Goal: Transaction & Acquisition: Purchase product/service

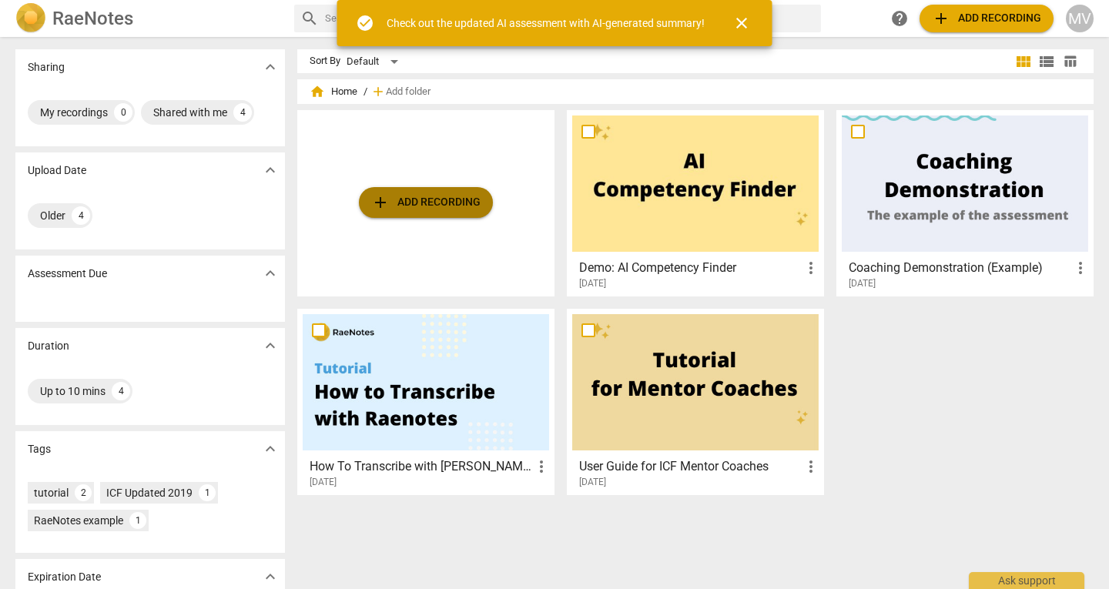
click at [418, 202] on span "add Add recording" at bounding box center [425, 202] width 109 height 18
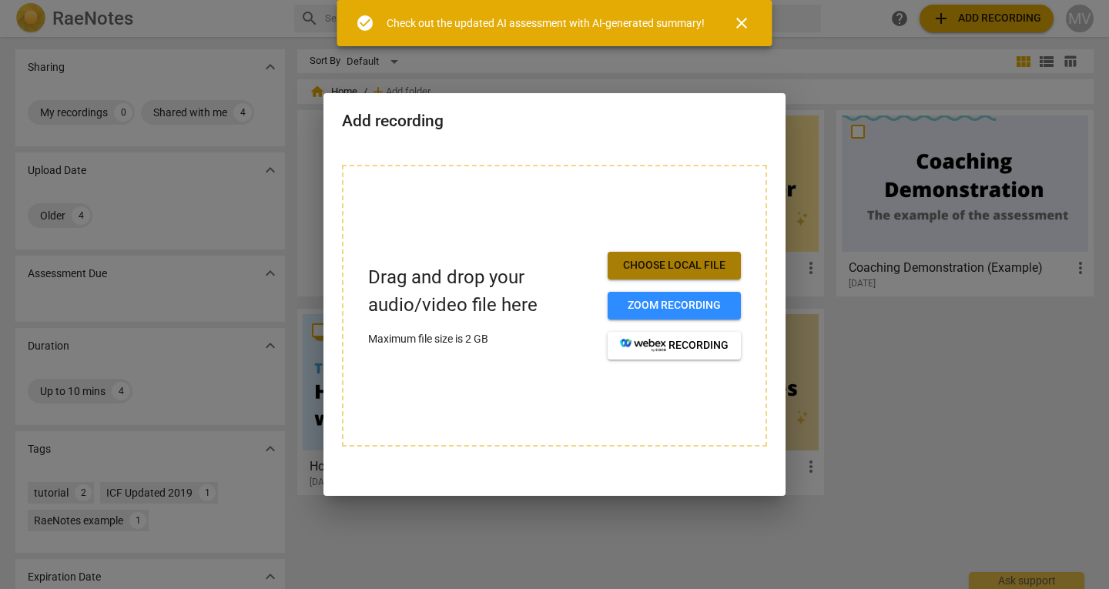
click at [714, 262] on span "Choose local file" at bounding box center [674, 265] width 109 height 15
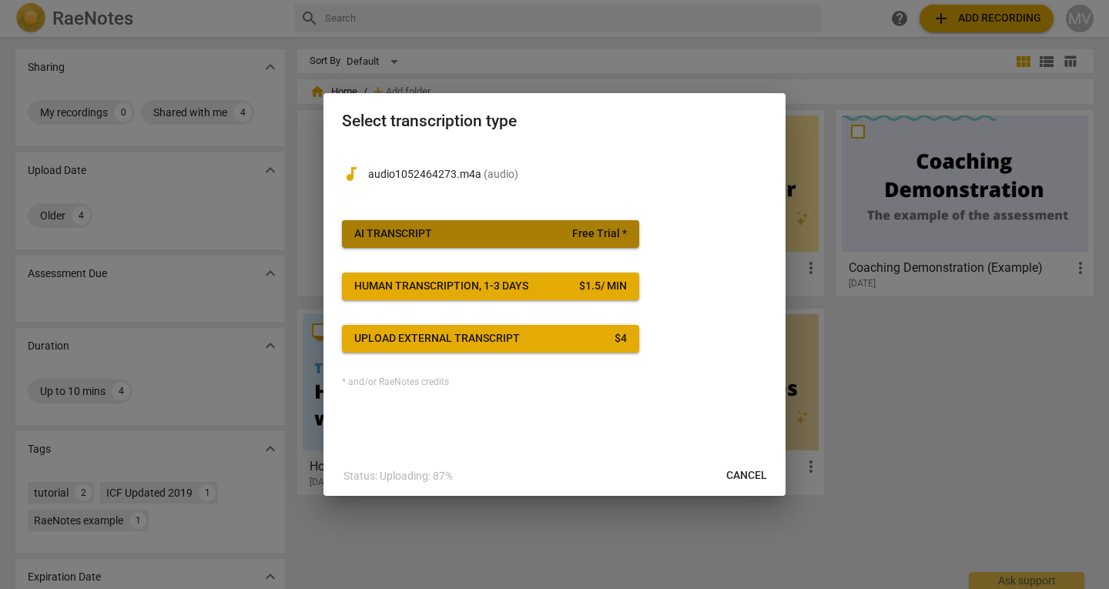
click at [547, 236] on span "AI Transcript Free Trial *" at bounding box center [490, 234] width 273 height 15
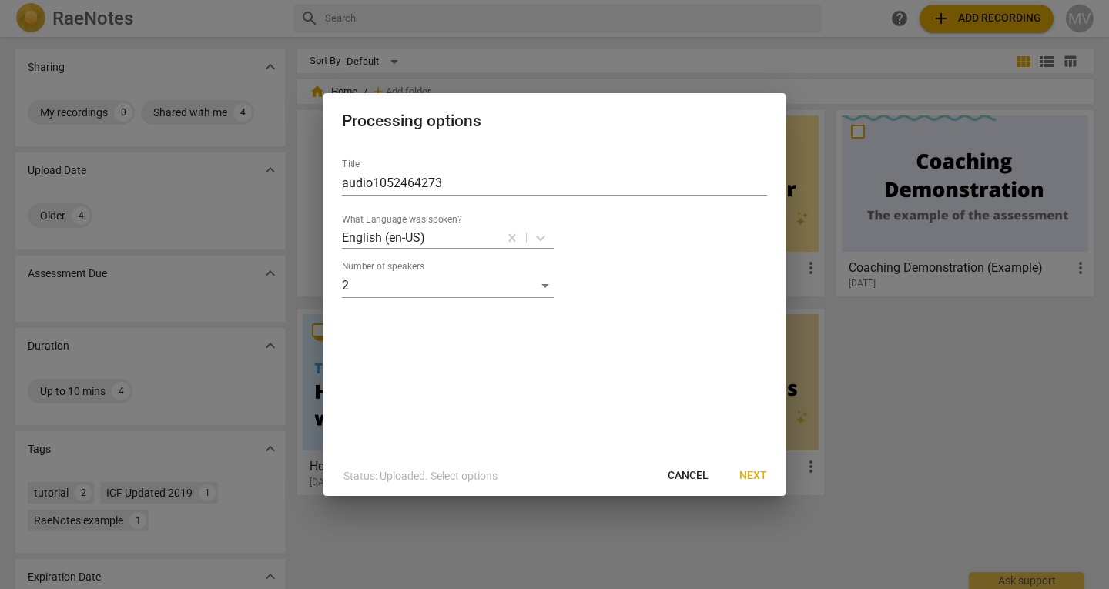
click at [755, 481] on span "Next" at bounding box center [754, 475] width 28 height 15
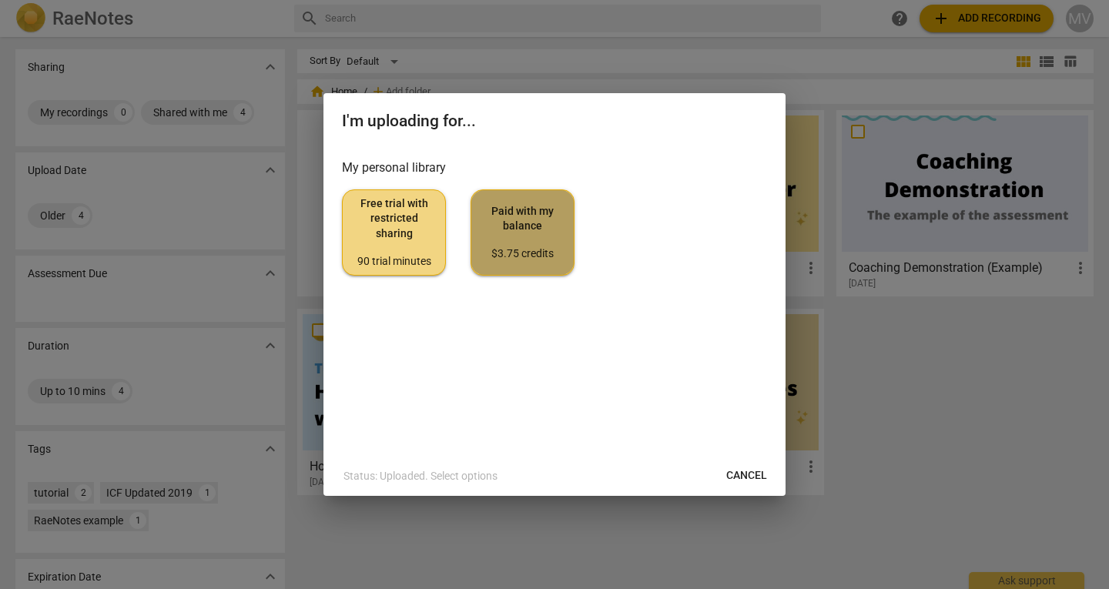
click at [524, 250] on div "$3.75 credits" at bounding box center [523, 254] width 78 height 15
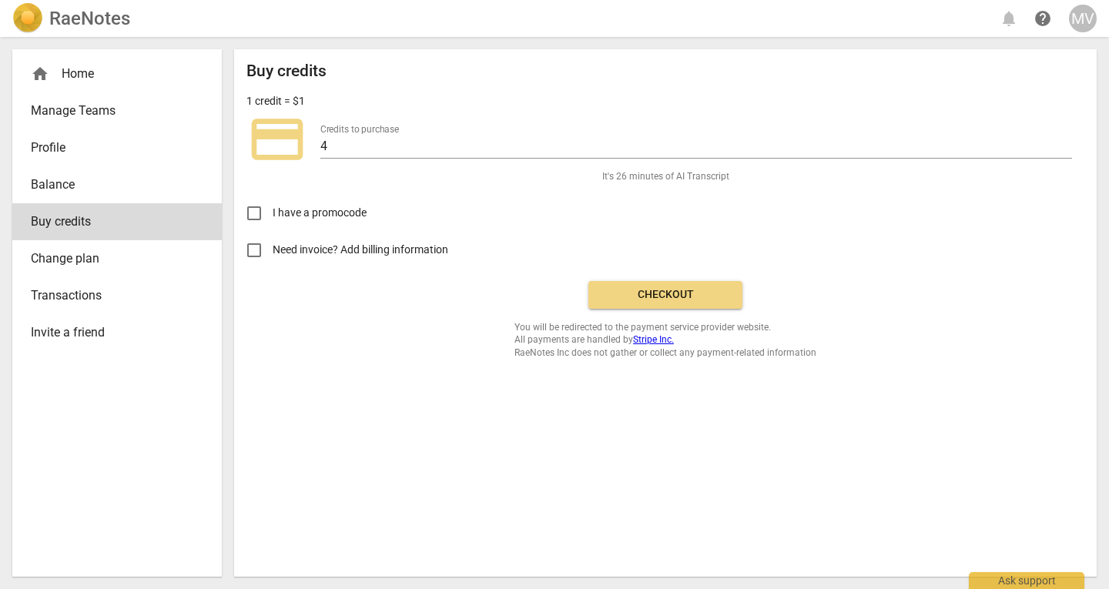
click at [351, 136] on div "Credits to purchase 4" at bounding box center [697, 141] width 752 height 35
click at [328, 147] on input "4" at bounding box center [697, 147] width 752 height 22
type input "1"
type input "3"
type input "28"
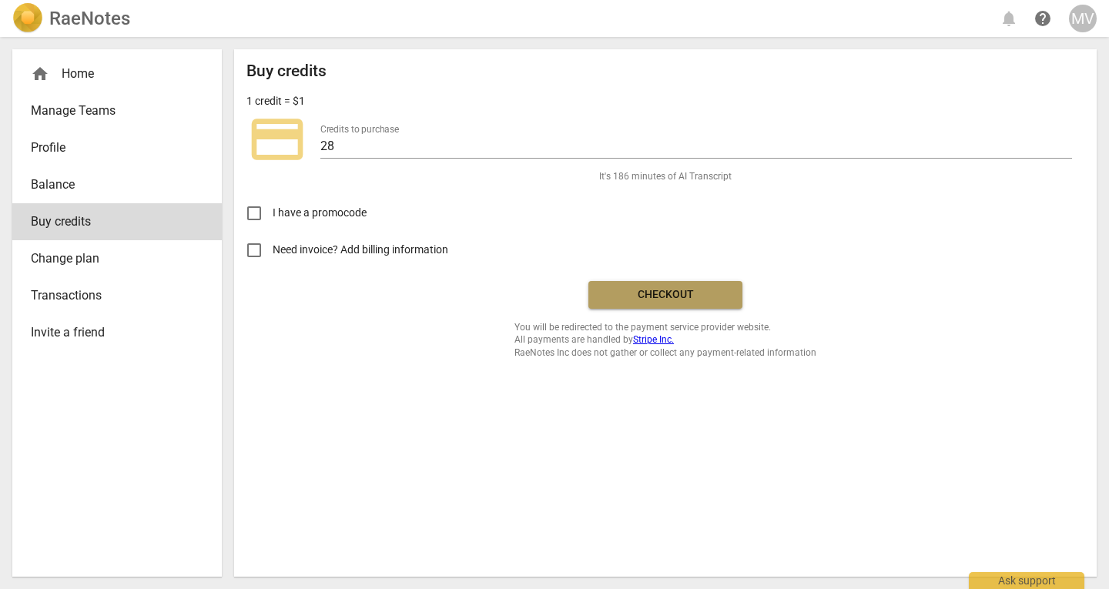
click at [715, 290] on span "Checkout" at bounding box center [665, 294] width 129 height 15
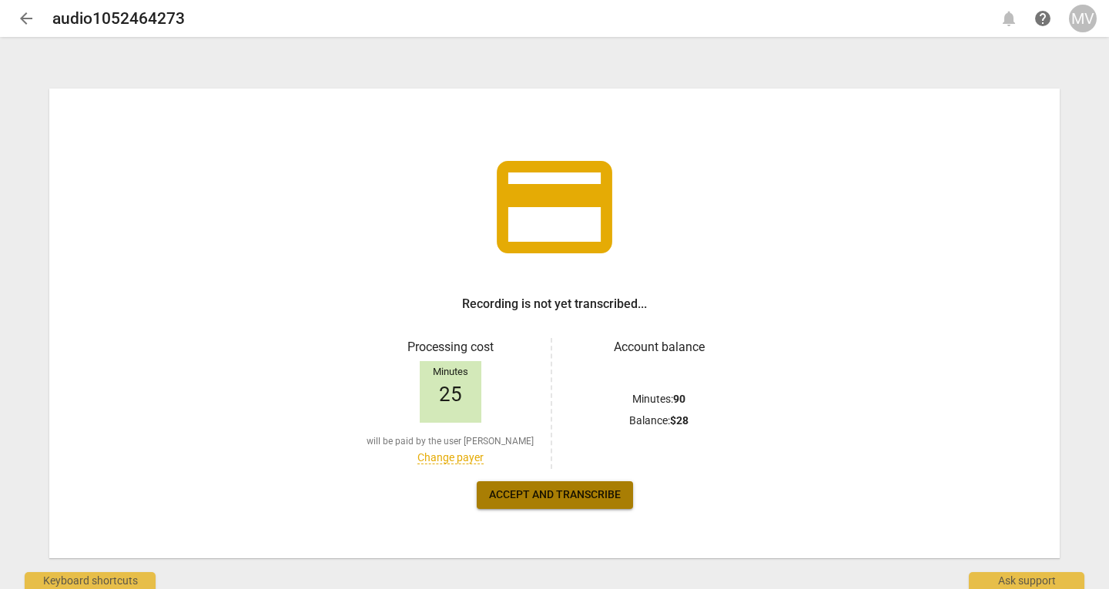
click at [575, 492] on span "Accept and transcribe" at bounding box center [555, 495] width 132 height 15
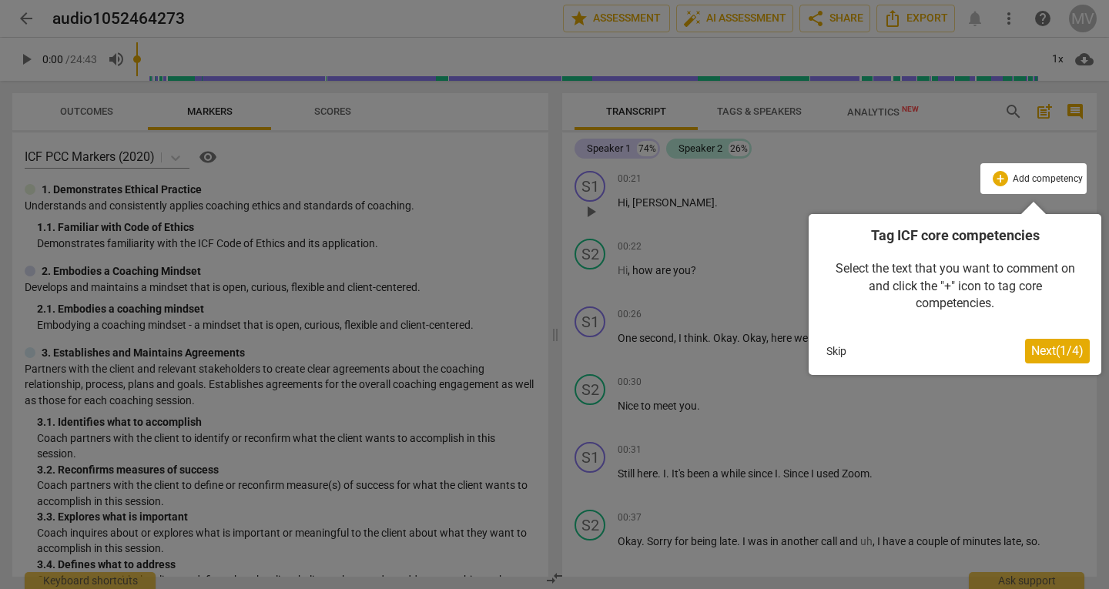
click at [837, 349] on button "Skip" at bounding box center [837, 351] width 32 height 23
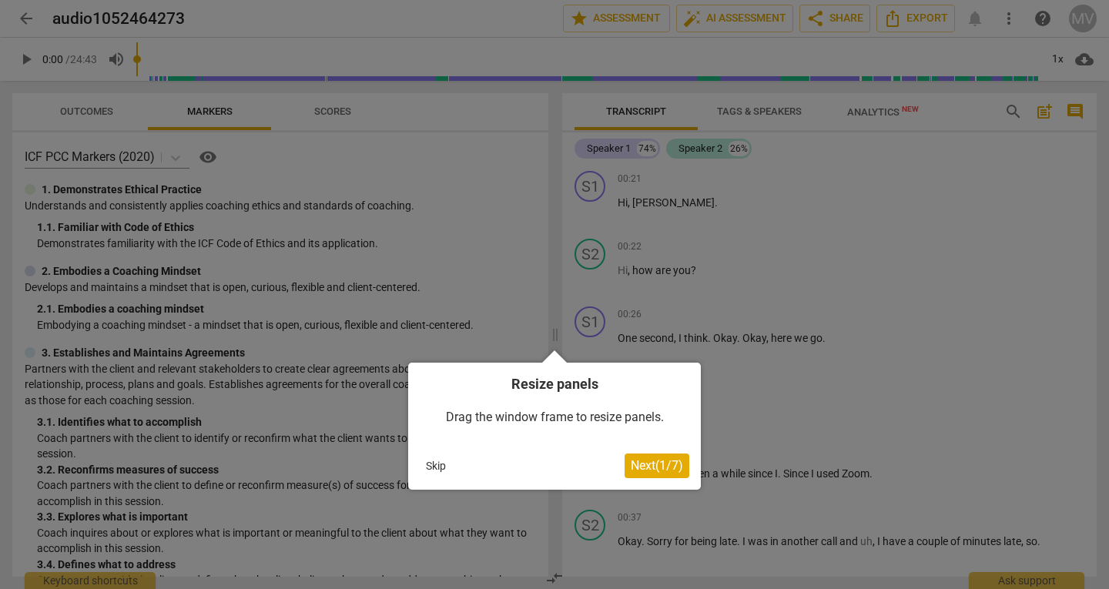
click at [665, 458] on button "Next ( 1 / 7 )" at bounding box center [657, 466] width 65 height 25
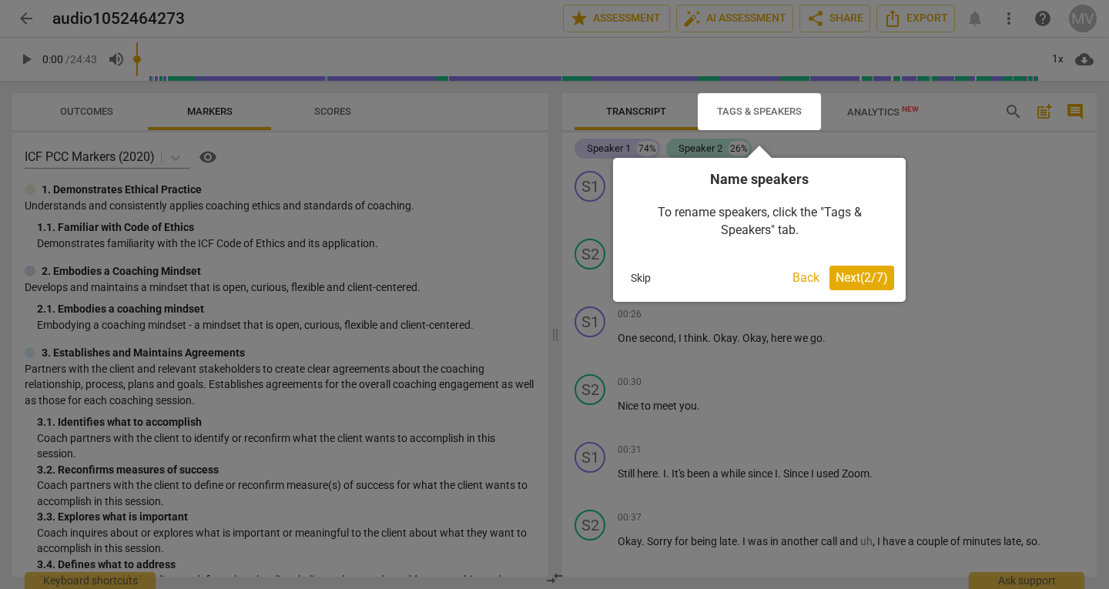
click at [844, 283] on span "Next ( 2 / 7 )" at bounding box center [862, 277] width 52 height 15
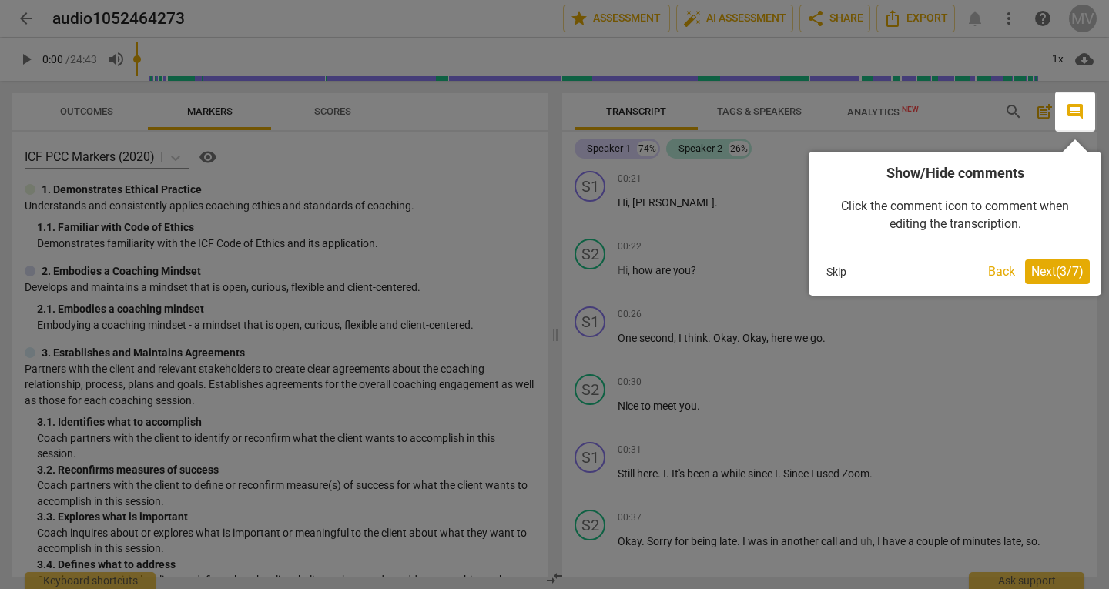
click at [1040, 274] on span "Next ( 3 / 7 )" at bounding box center [1058, 271] width 52 height 15
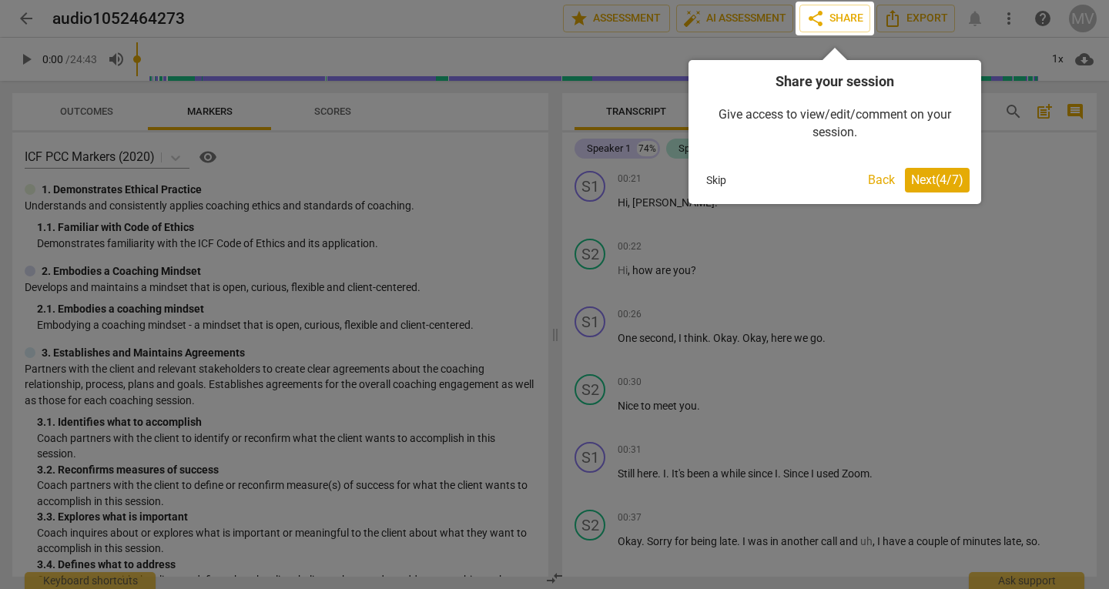
click at [939, 180] on span "Next ( 4 / 7 )" at bounding box center [937, 180] width 52 height 15
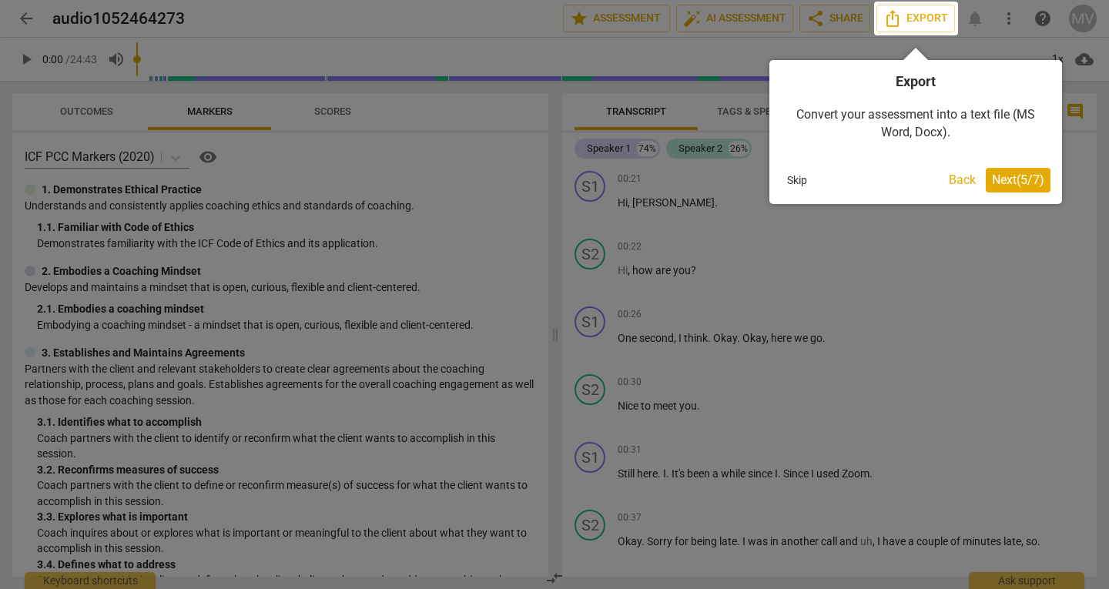
click at [1009, 185] on span "Next ( 5 / 7 )" at bounding box center [1018, 180] width 52 height 15
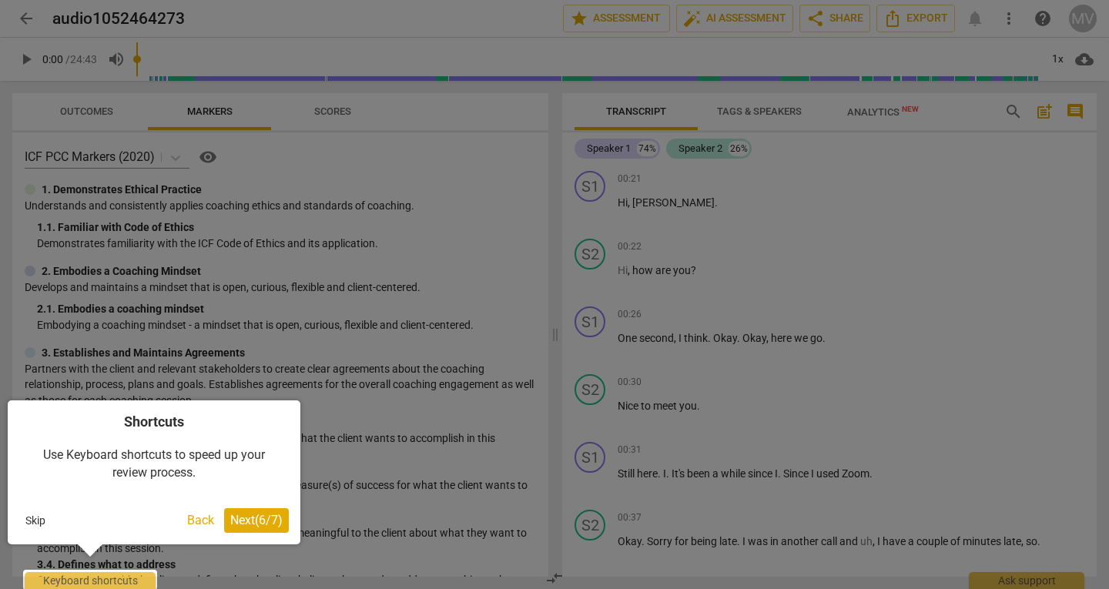
click at [259, 525] on span "Next ( 6 / 7 )" at bounding box center [256, 520] width 52 height 15
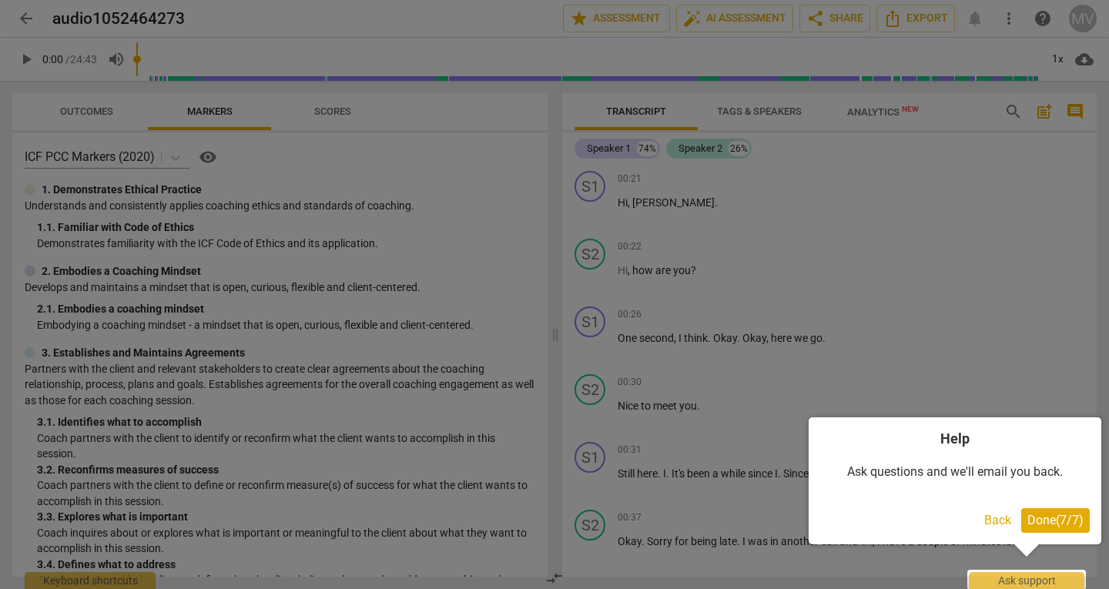
click at [1054, 519] on span "Done ( 7 / 7 )" at bounding box center [1056, 520] width 56 height 15
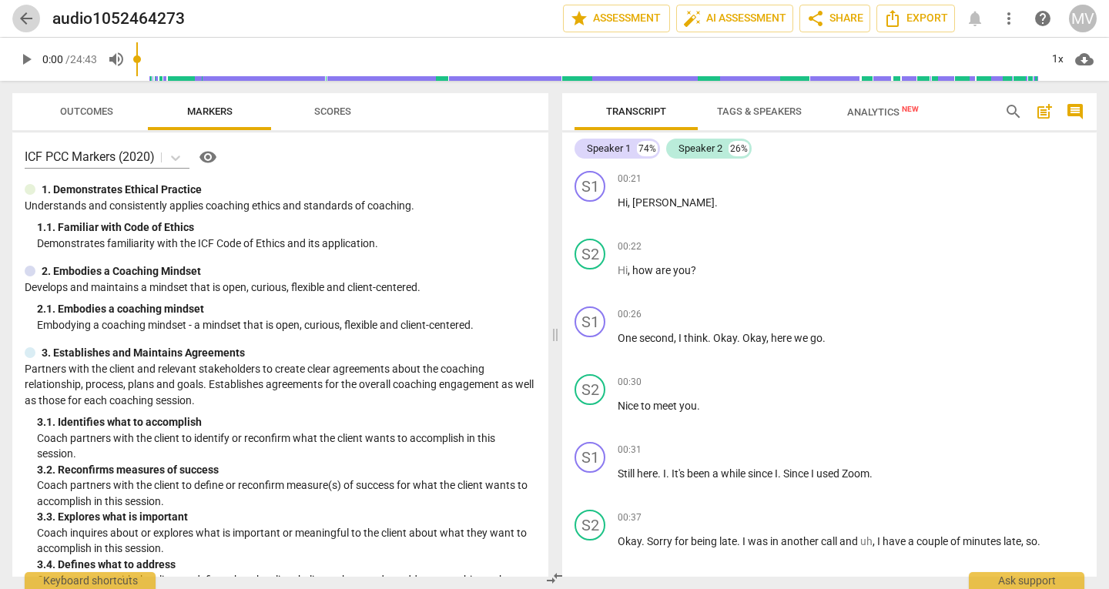
click at [21, 20] on span "arrow_back" at bounding box center [26, 18] width 18 height 18
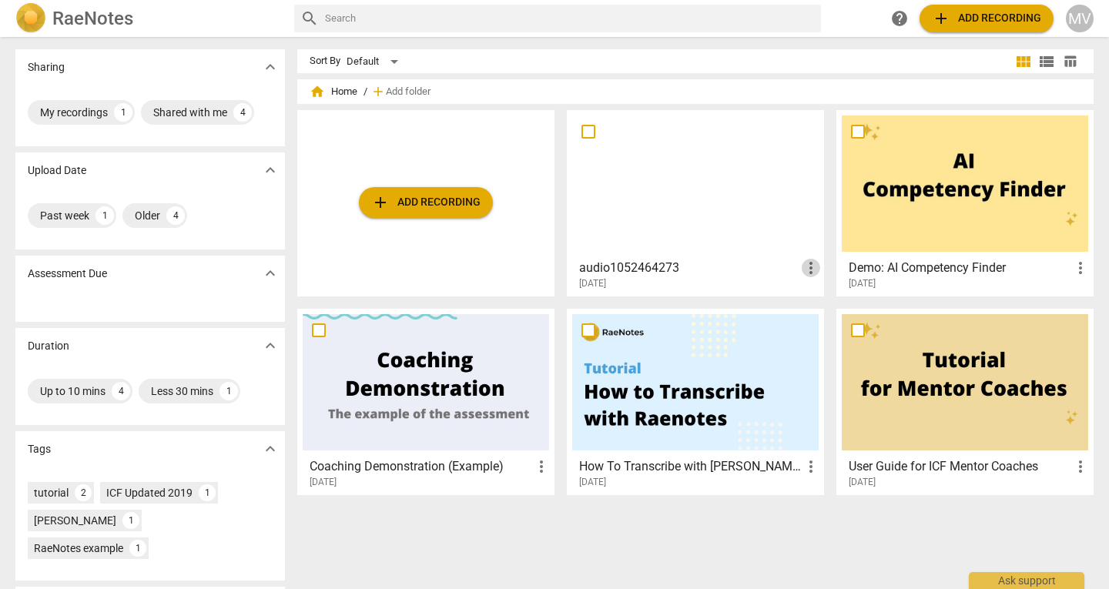
click at [807, 276] on span "more_vert" at bounding box center [811, 268] width 18 height 18
click at [613, 269] on div at bounding box center [554, 294] width 1109 height 589
drag, startPoint x: 650, startPoint y: 267, endPoint x: 615, endPoint y: 286, distance: 40.0
click at [606, 286] on span "[DATE]" at bounding box center [592, 283] width 27 height 13
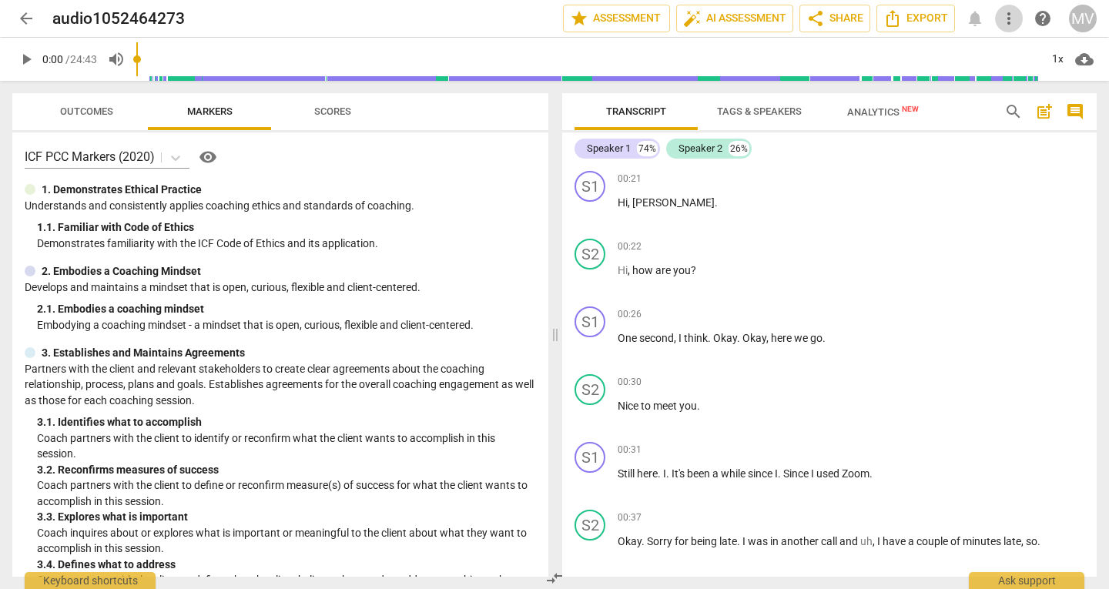
click at [1002, 21] on span "more_vert" at bounding box center [1009, 18] width 18 height 18
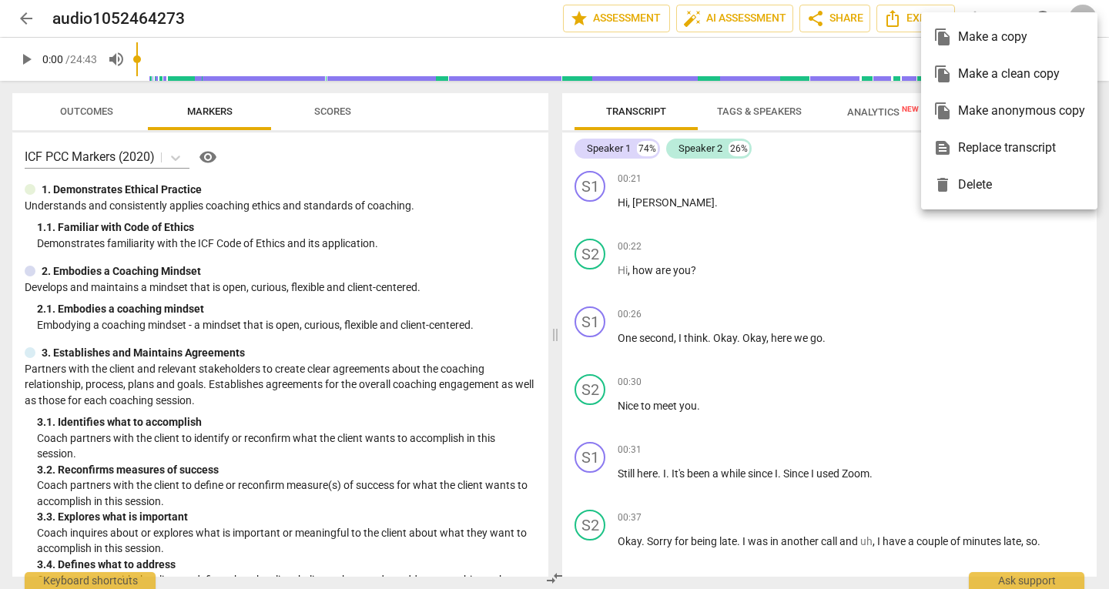
click at [24, 17] on div at bounding box center [554, 294] width 1109 height 589
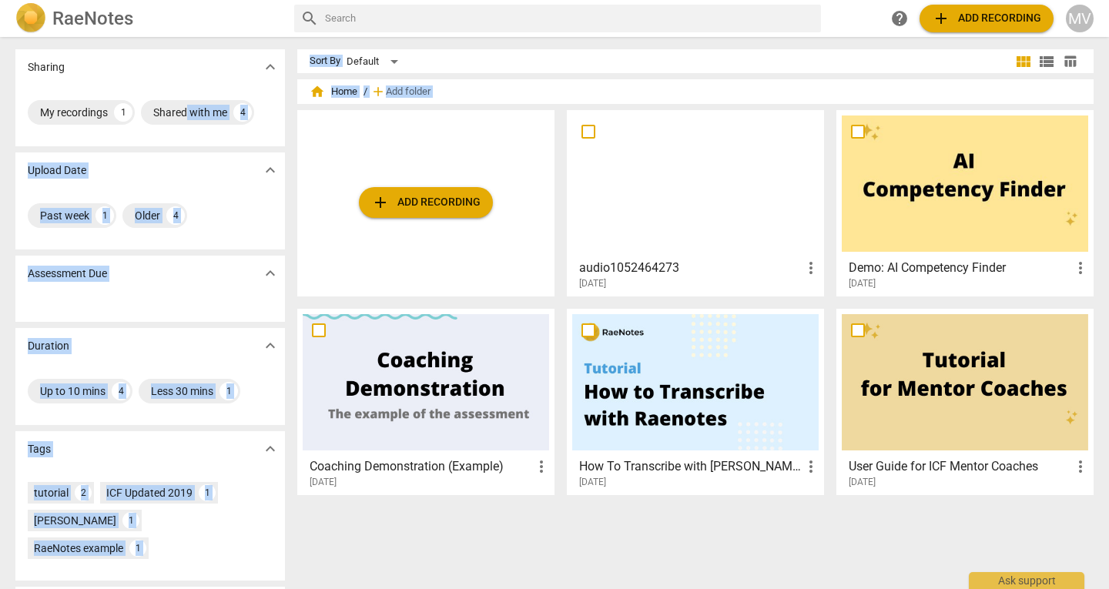
drag, startPoint x: 264, startPoint y: 129, endPoint x: 401, endPoint y: 200, distance: 154.7
click at [401, 200] on div "Sharing expand_more My recordings 1 Shared with me 4 Upload Date expand_more Pa…" at bounding box center [554, 314] width 1103 height 551
click at [717, 277] on div "[DATE]" at bounding box center [699, 283] width 241 height 13
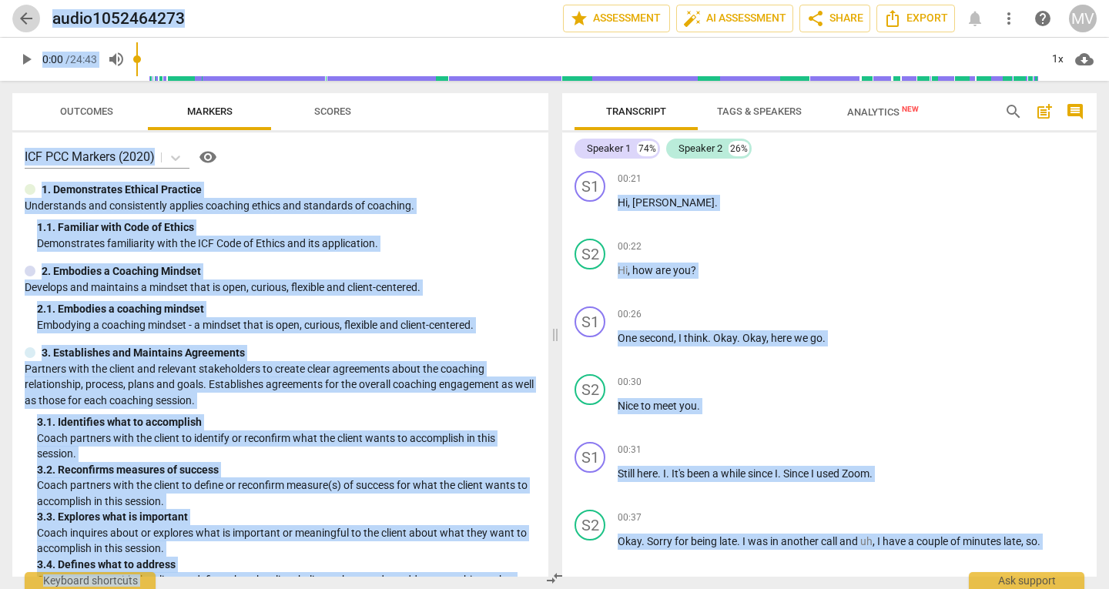
click at [20, 23] on span "arrow_back" at bounding box center [26, 18] width 18 height 18
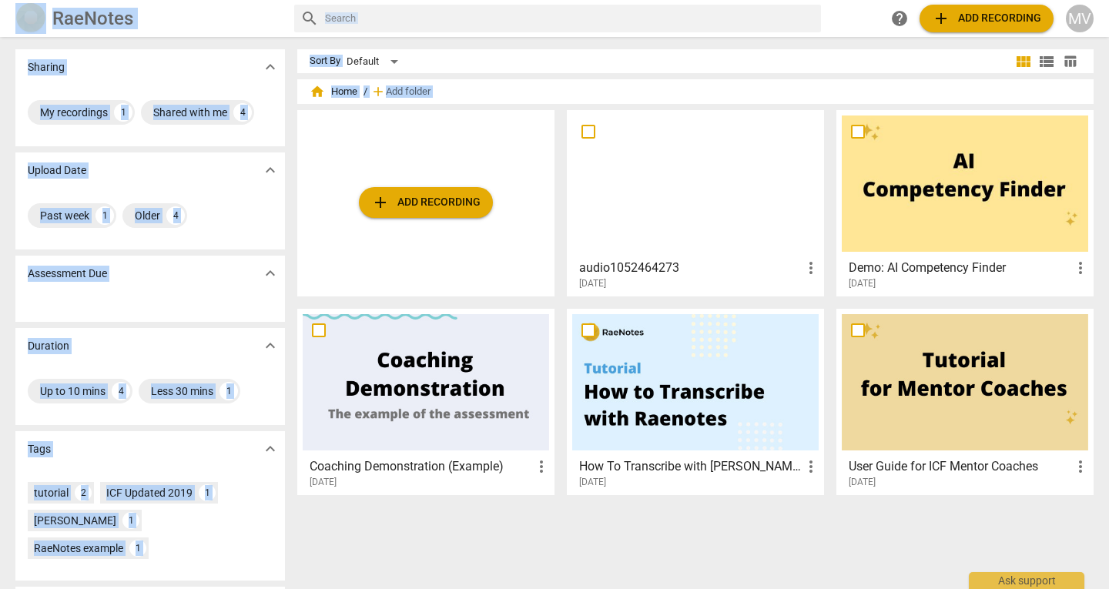
click at [200, 79] on div "Sharing expand_more" at bounding box center [150, 66] width 270 height 35
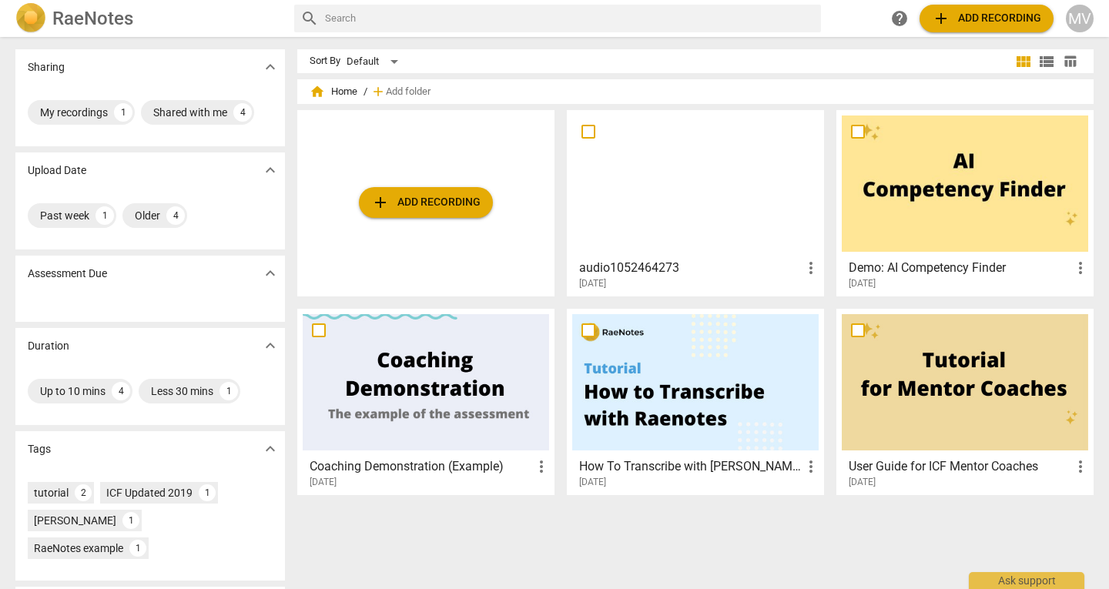
drag, startPoint x: 631, startPoint y: 274, endPoint x: 547, endPoint y: 519, distance: 259.0
click at [547, 519] on div "Sort By Default view_module view_list table_chart home Home / add Add folder ad…" at bounding box center [701, 313] width 809 height 528
click at [592, 135] on input "checkbox" at bounding box center [588, 132] width 32 height 18
click at [807, 267] on span "more_vert" at bounding box center [811, 268] width 18 height 18
click at [824, 274] on li "Move" at bounding box center [828, 268] width 59 height 37
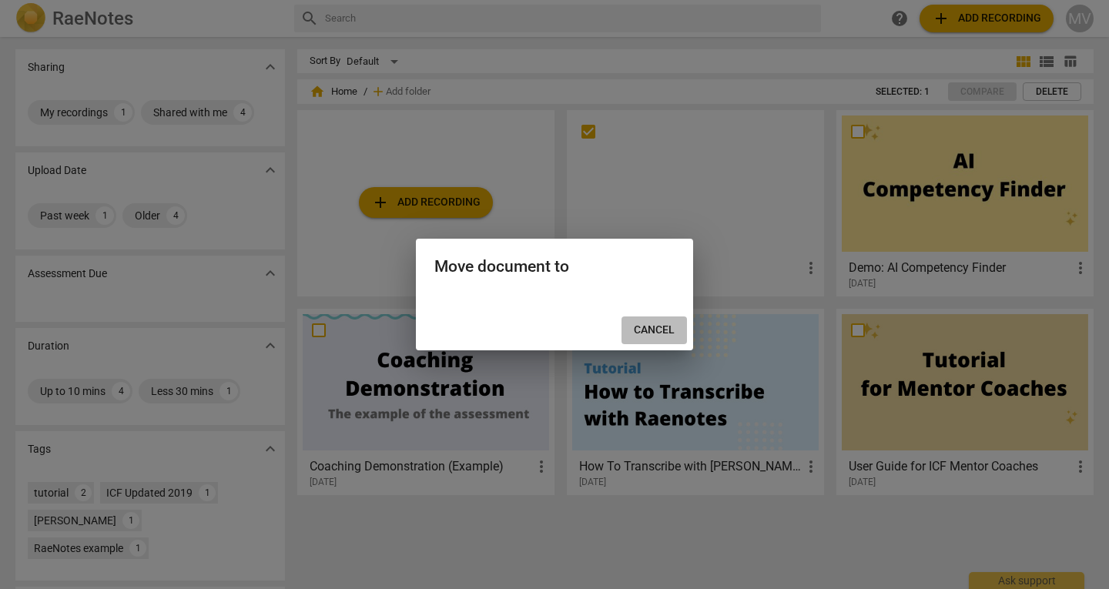
click at [660, 340] on button "Cancel" at bounding box center [654, 331] width 65 height 28
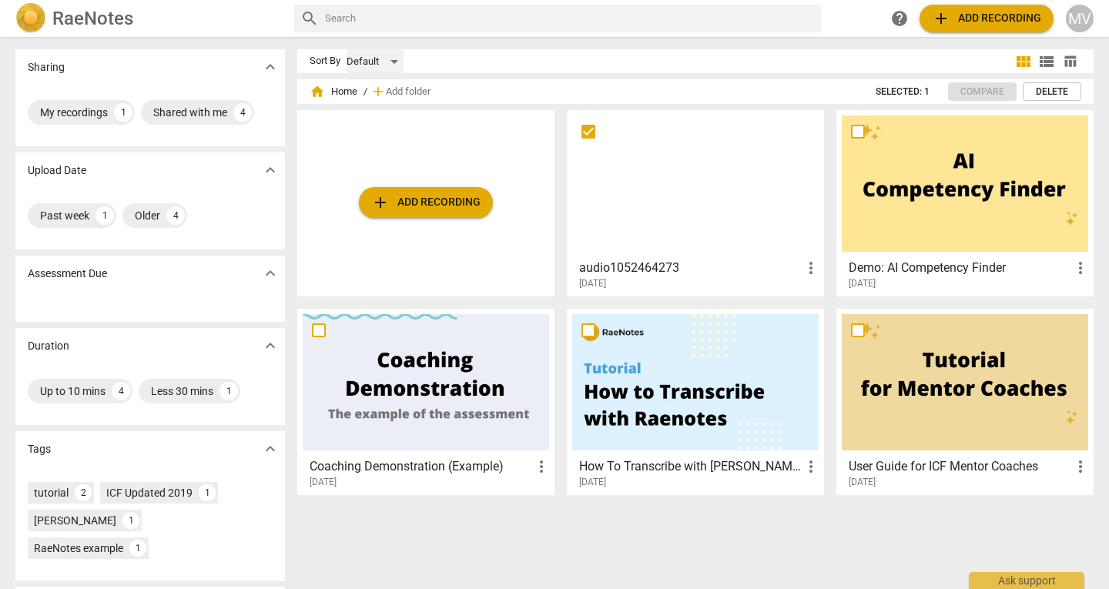
click at [385, 65] on div "Default" at bounding box center [375, 61] width 57 height 25
click at [385, 65] on li "Default" at bounding box center [381, 61] width 73 height 29
checkbox input "true"
